Goal: Information Seeking & Learning: Learn about a topic

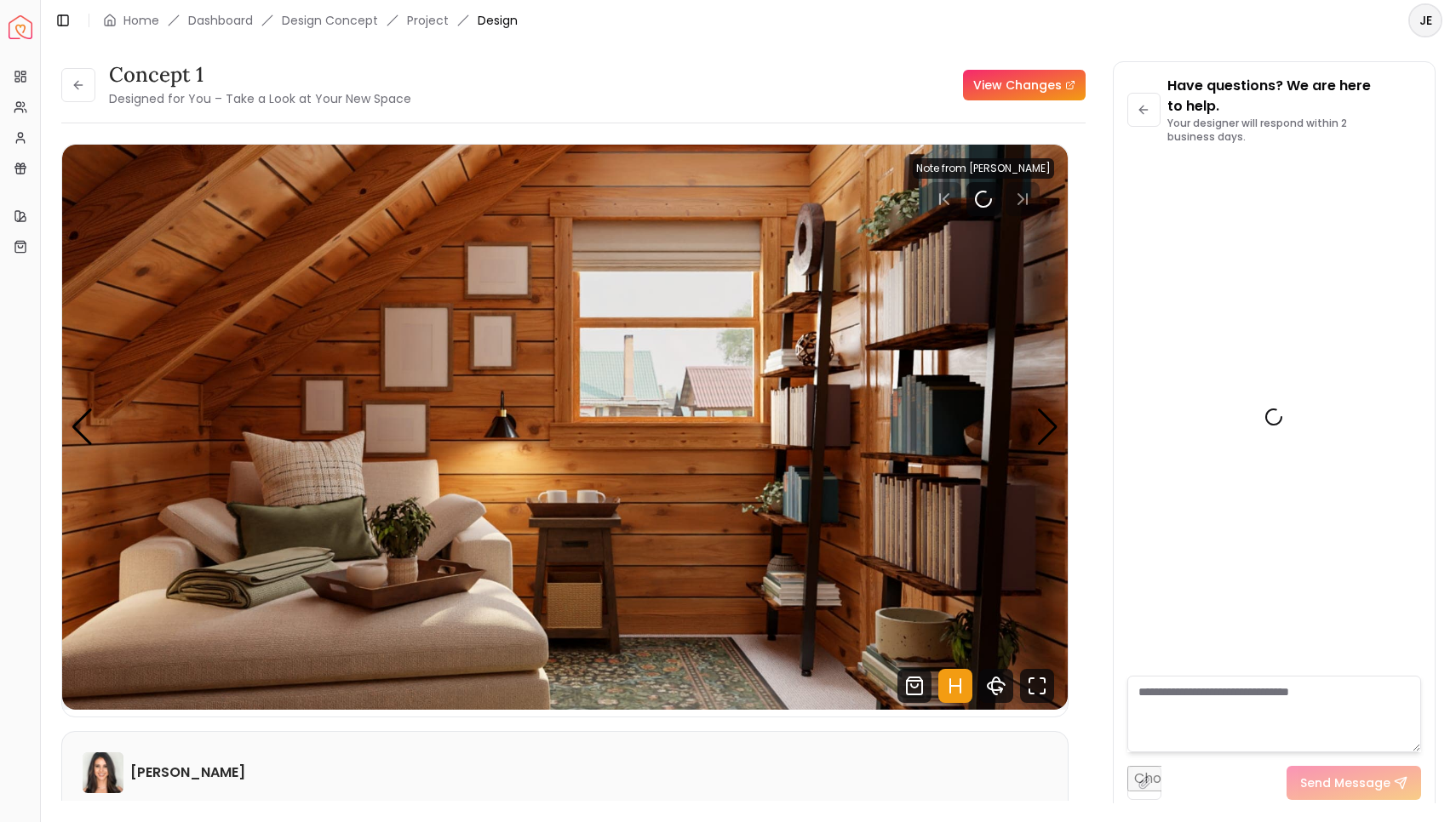
scroll to position [350, 0]
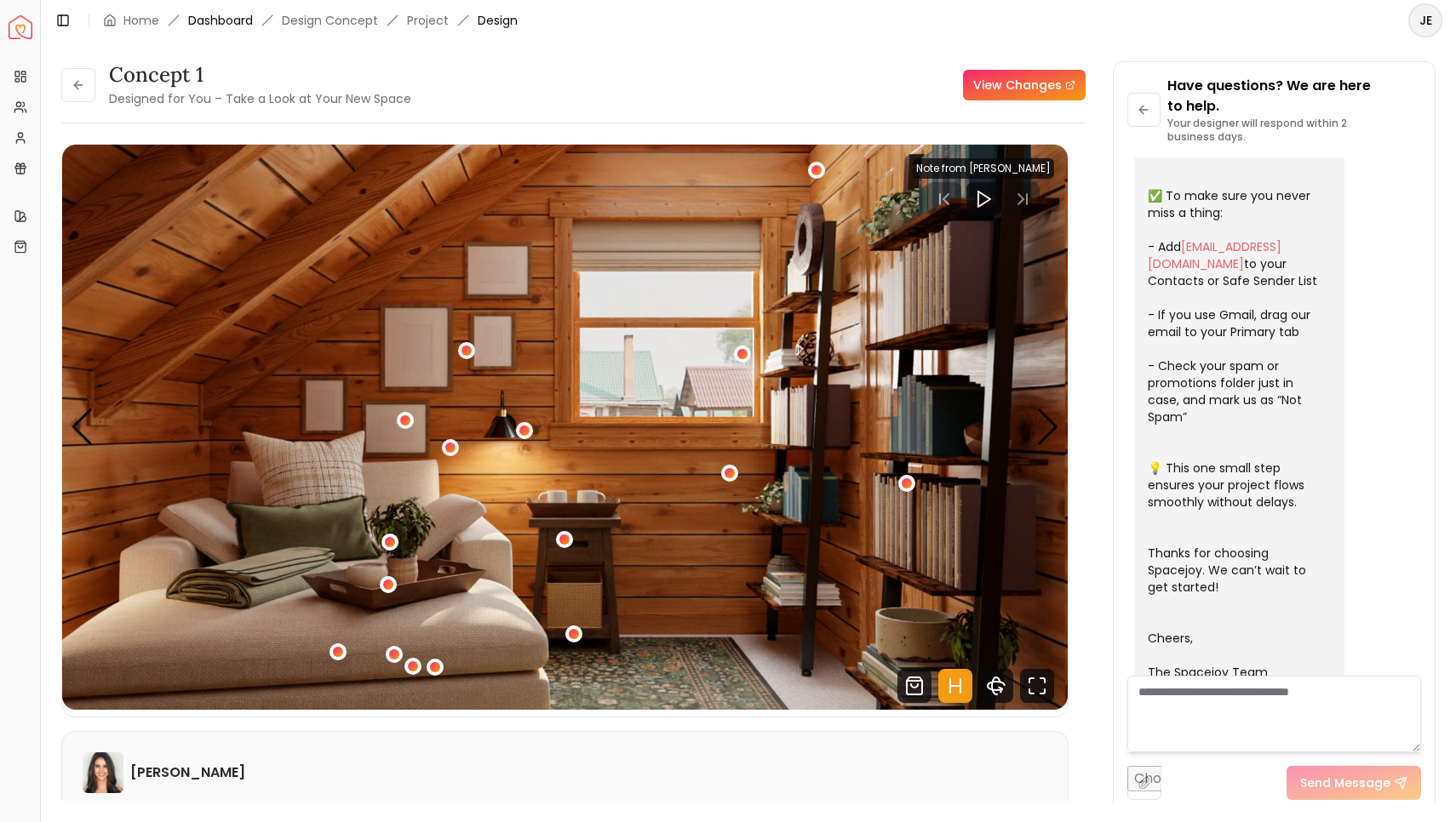
click at [214, 24] on link "Dashboard" at bounding box center [220, 21] width 65 height 17
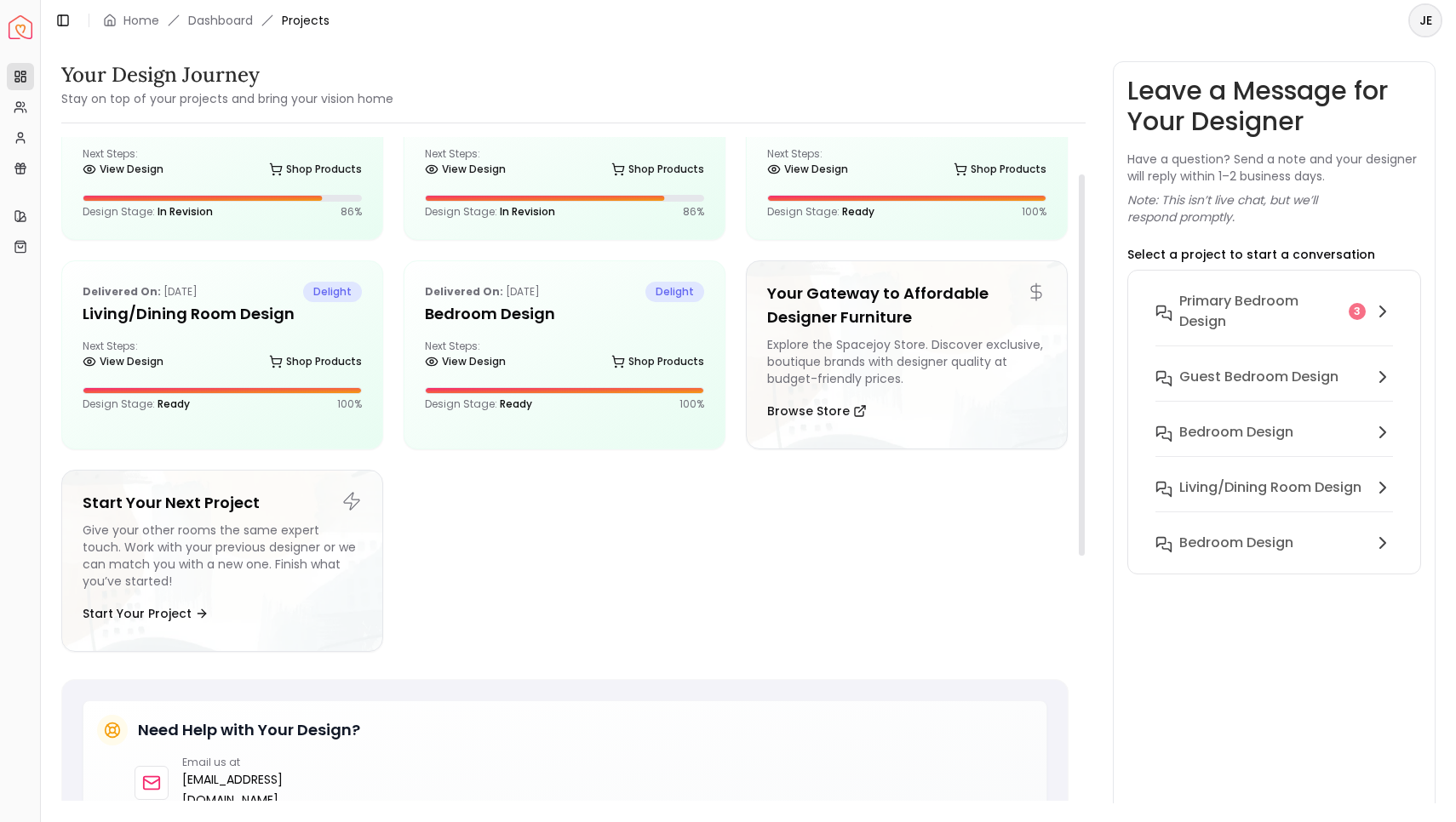
scroll to position [83, 0]
click at [1256, 317] on h6 "Primary Bedroom design" at bounding box center [1260, 312] width 164 height 41
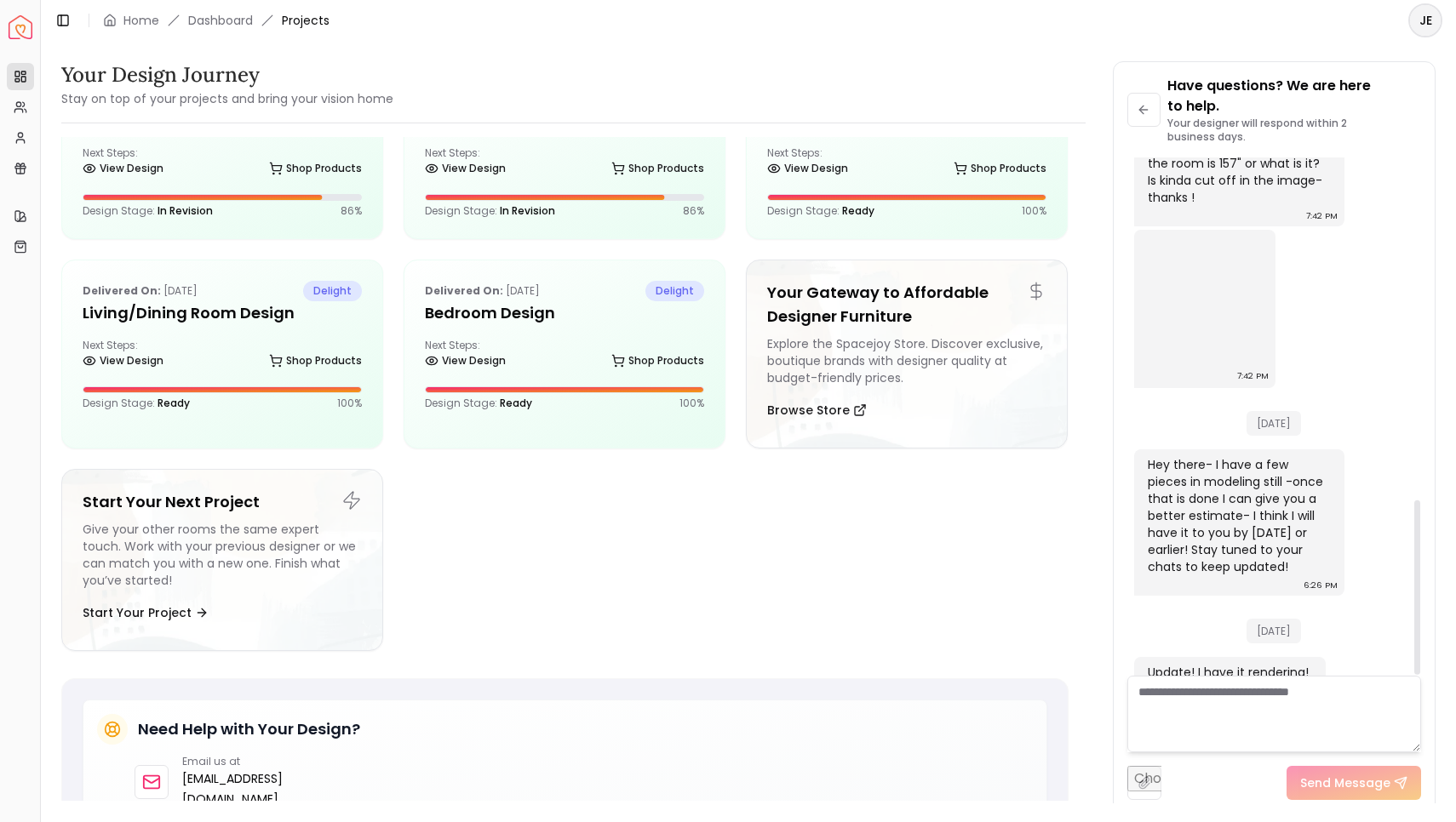
scroll to position [0, 0]
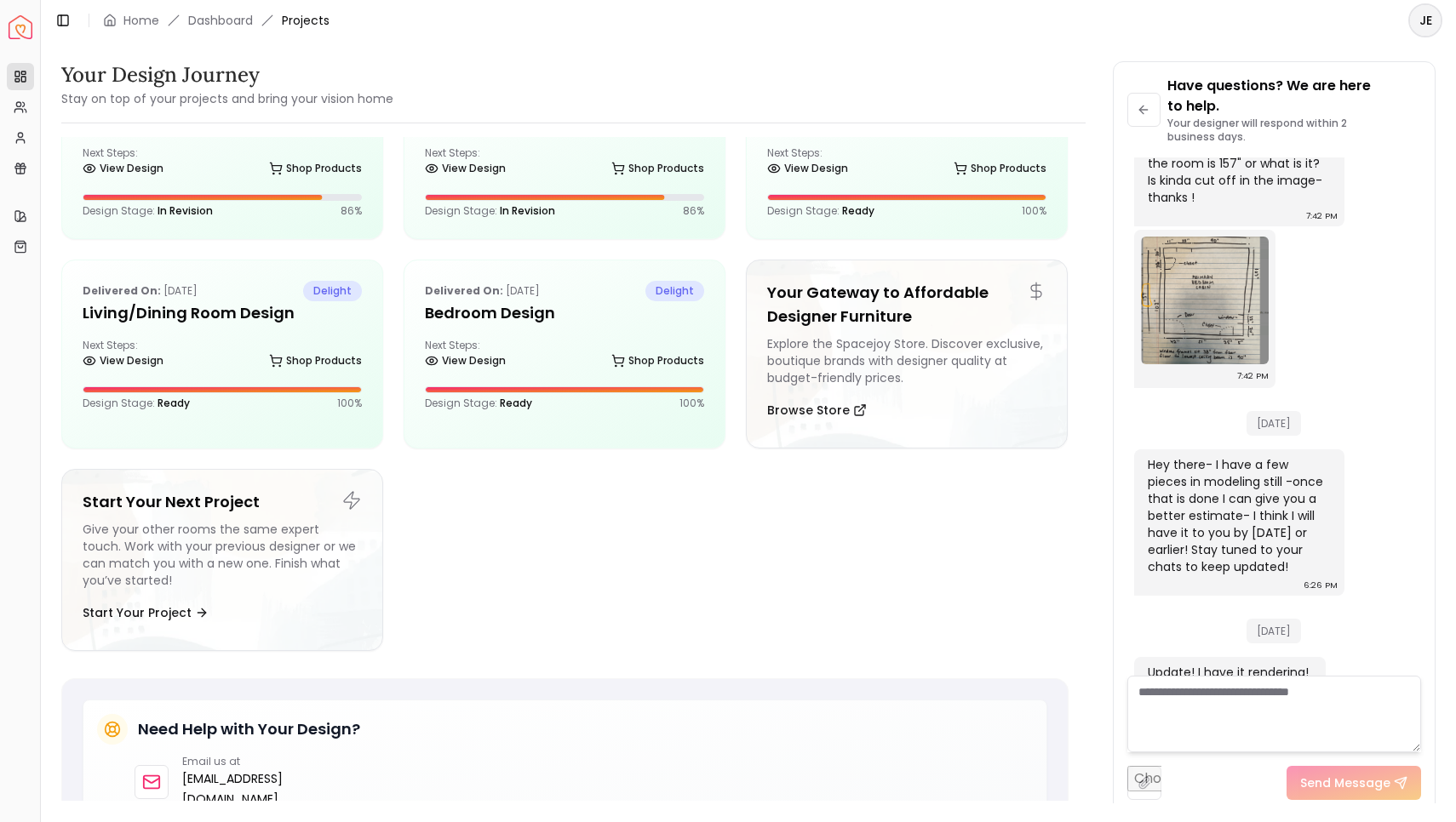
click at [21, 33] on img "Spacejoy" at bounding box center [20, 26] width 23 height 23
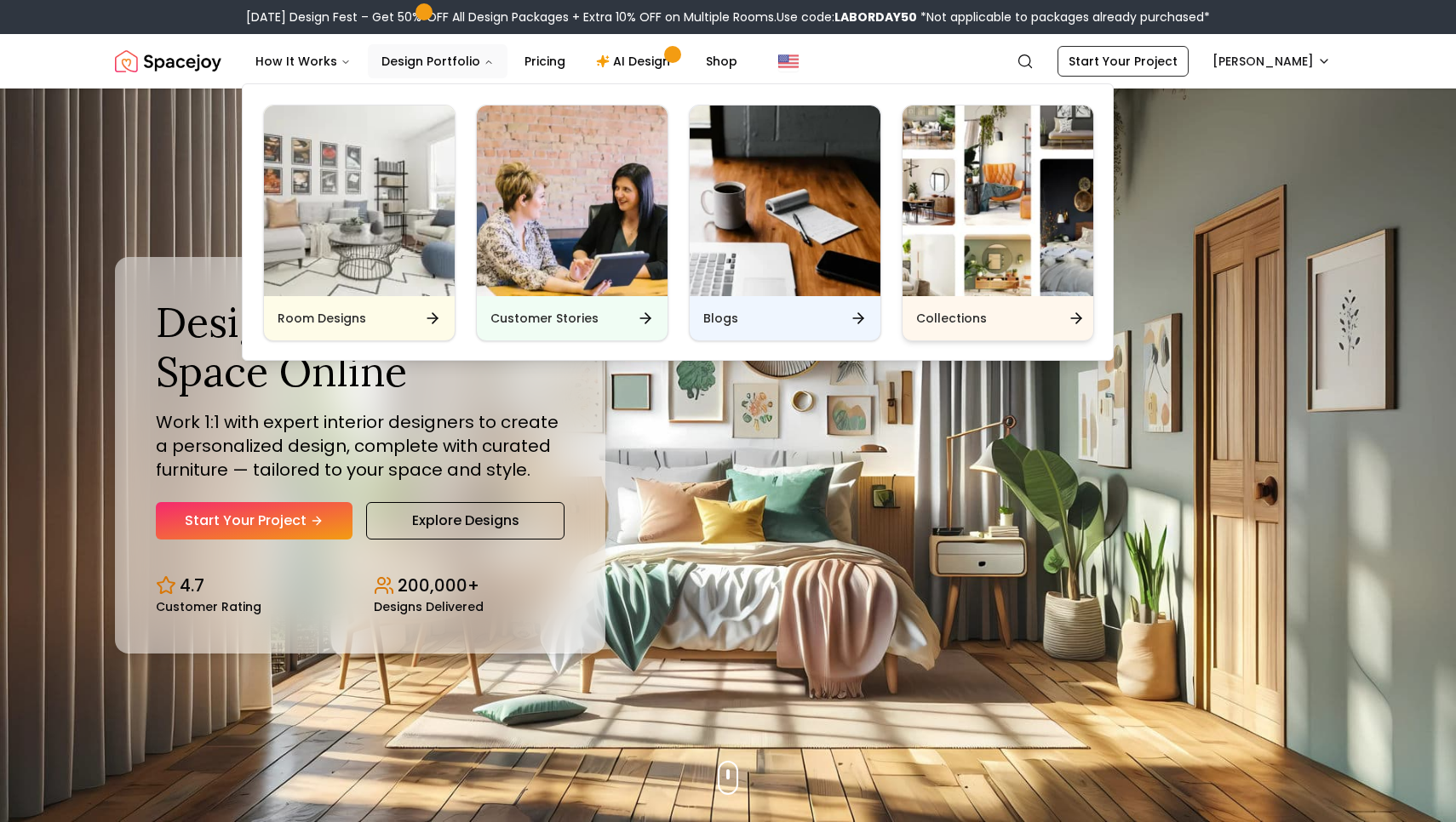
click at [1004, 287] on img "Main" at bounding box center [998, 201] width 191 height 191
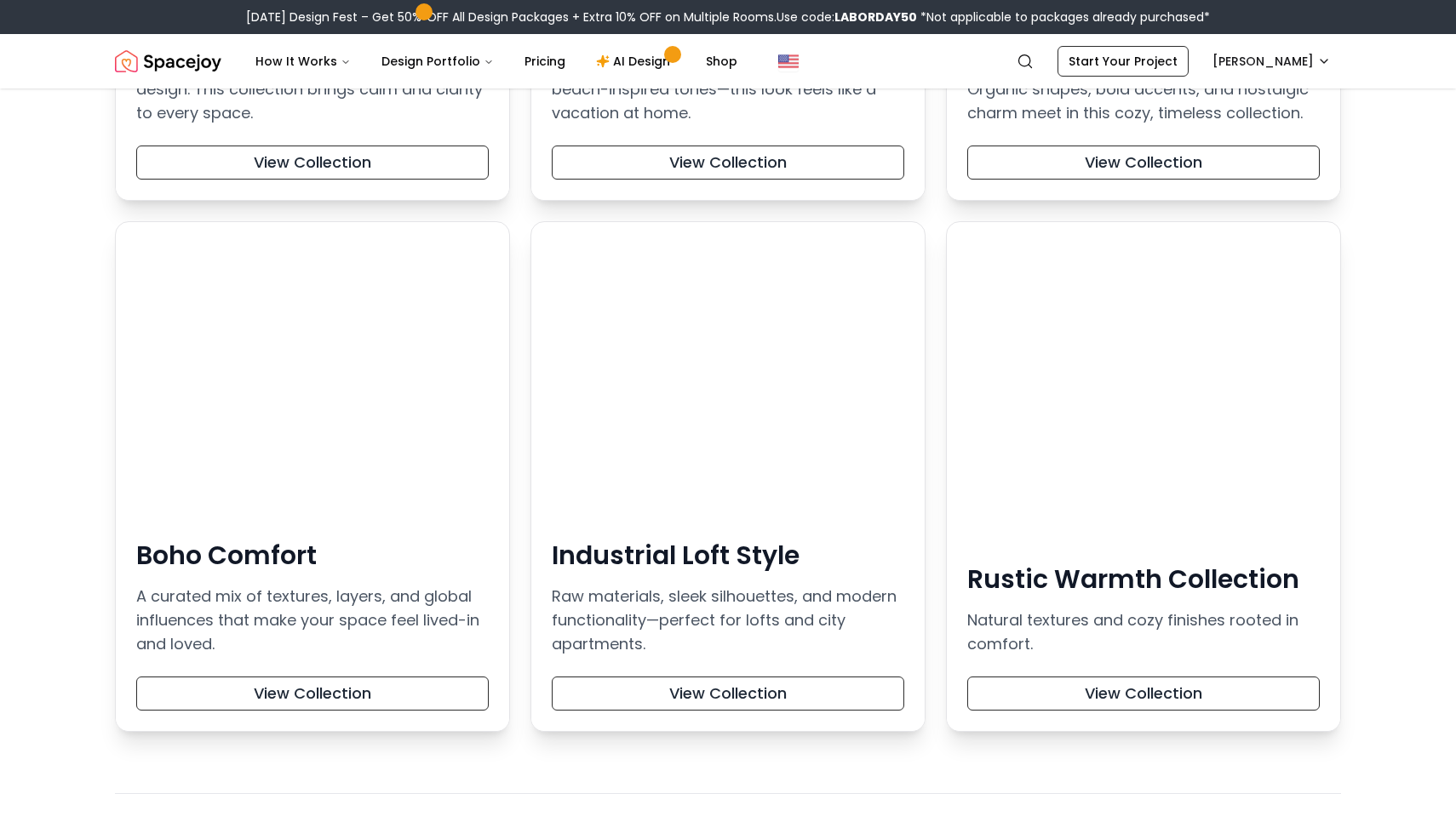
scroll to position [654, 0]
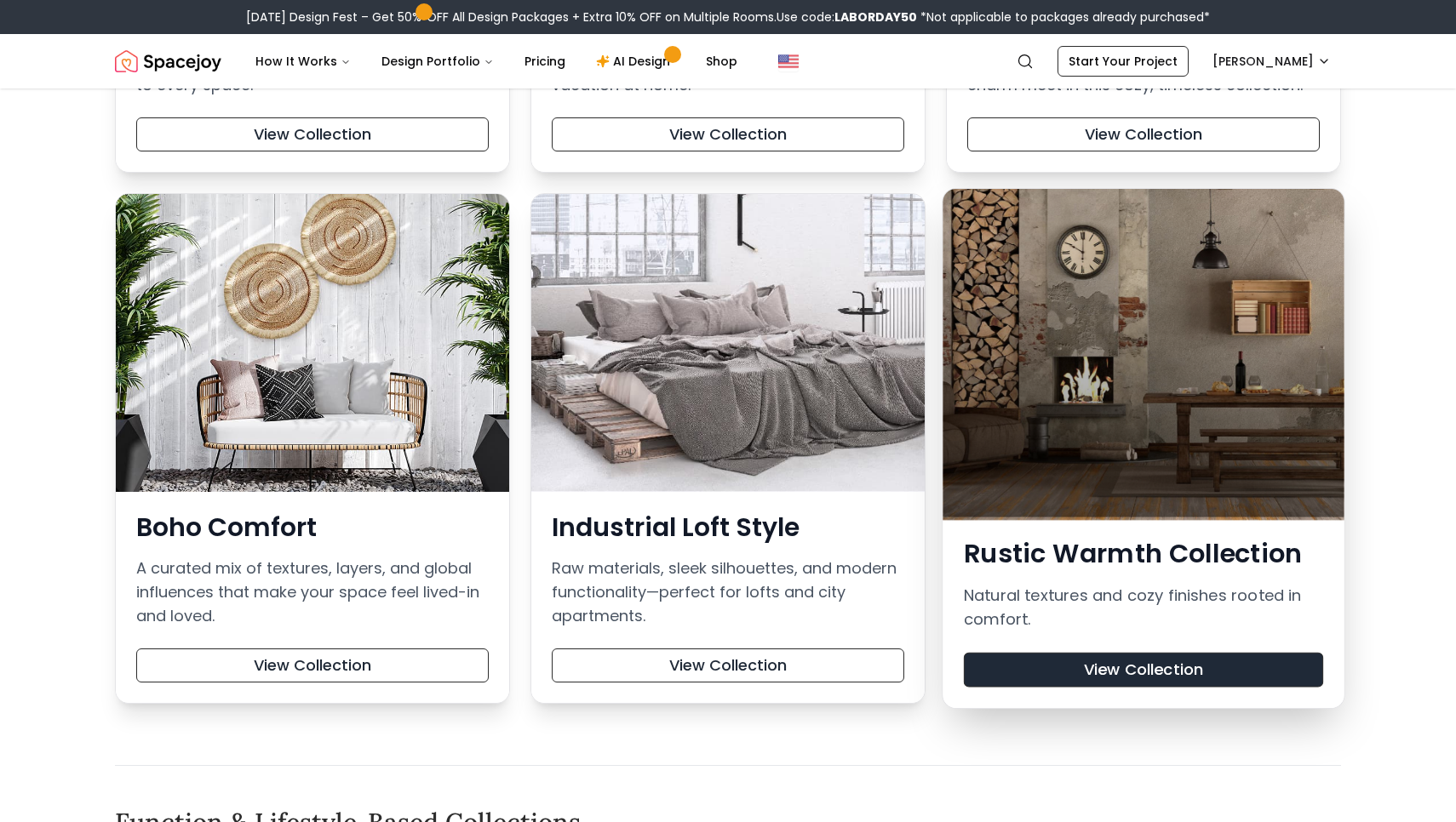
click at [1153, 665] on button "View Collection" at bounding box center [1143, 669] width 360 height 35
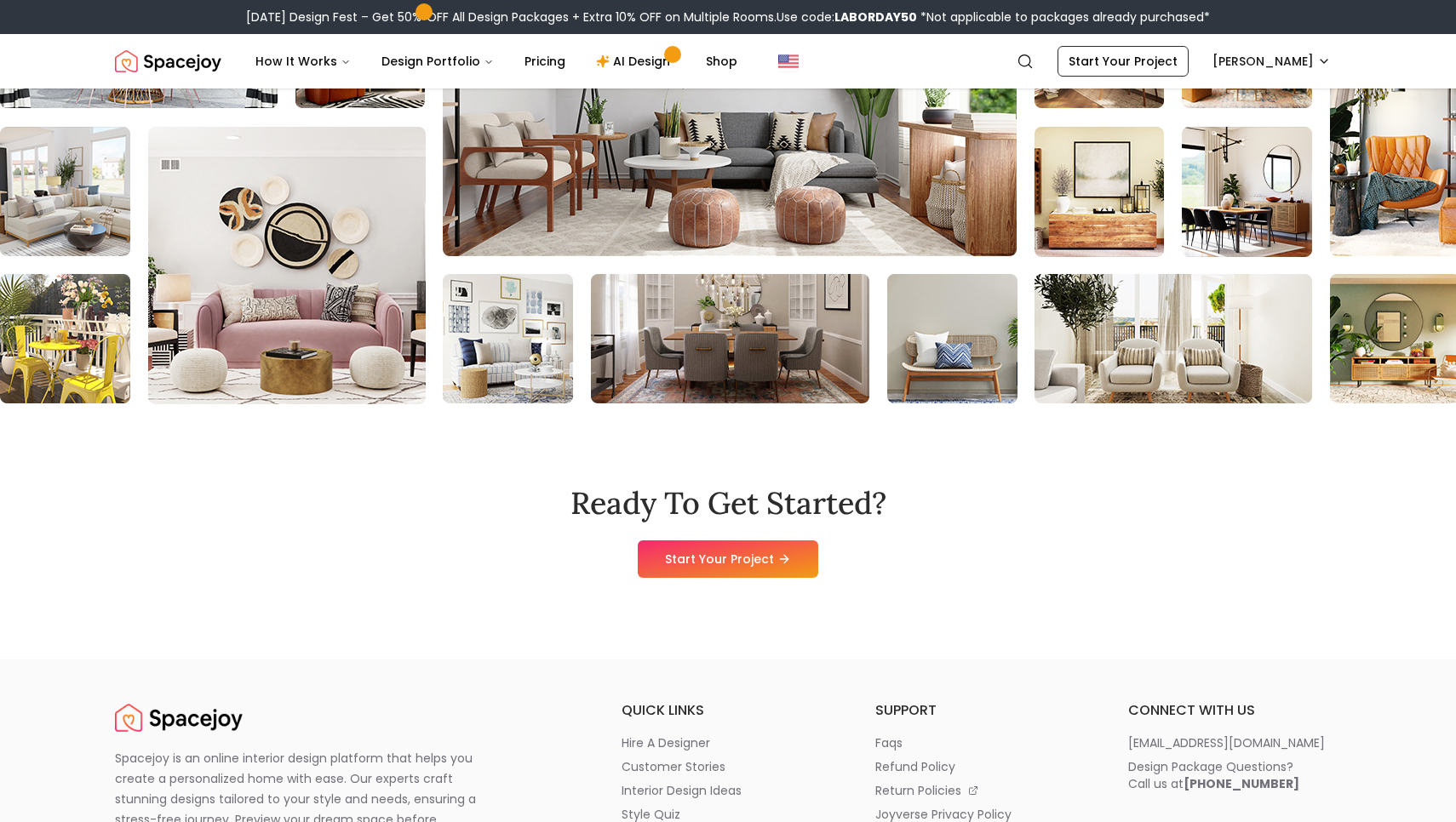
scroll to position [9193, 0]
